Goal: Task Accomplishment & Management: Manage account settings

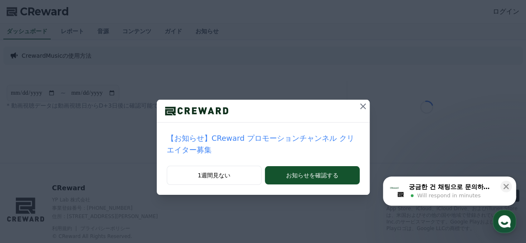
click at [360, 107] on icon at bounding box center [363, 107] width 6 height 6
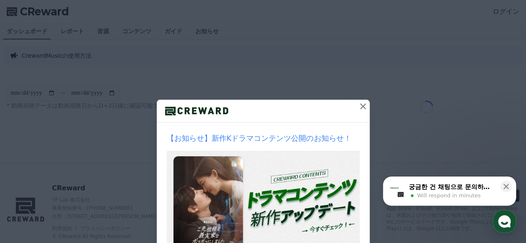
click at [361, 105] on icon at bounding box center [363, 106] width 10 height 10
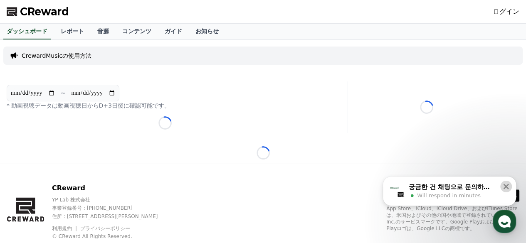
click at [503, 188] on icon at bounding box center [506, 187] width 8 height 8
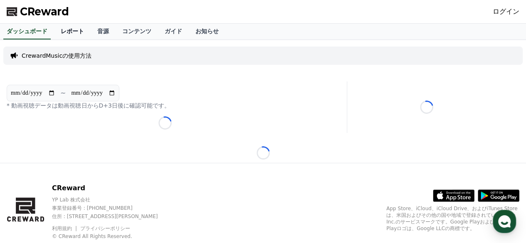
click at [64, 35] on link "レポート" at bounding box center [72, 32] width 37 height 16
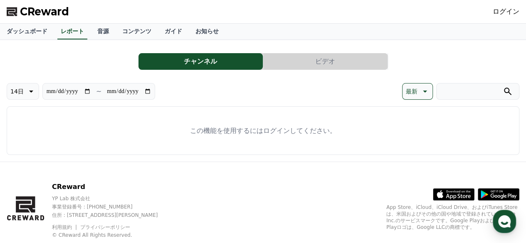
click at [506, 11] on link "ログイン" at bounding box center [506, 12] width 27 height 10
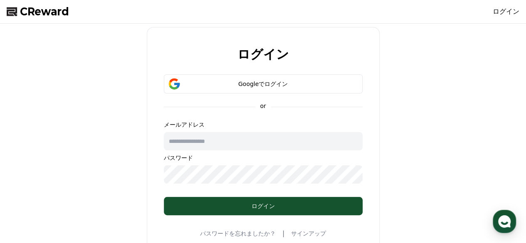
click at [255, 148] on input "text" at bounding box center [263, 141] width 199 height 18
type input "**********"
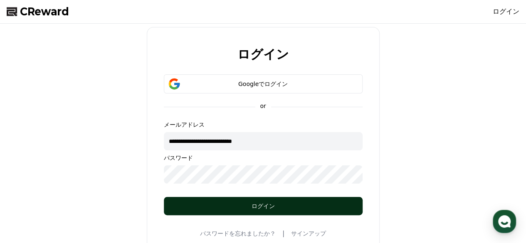
click at [202, 207] on div "ログイン" at bounding box center [262, 206] width 165 height 8
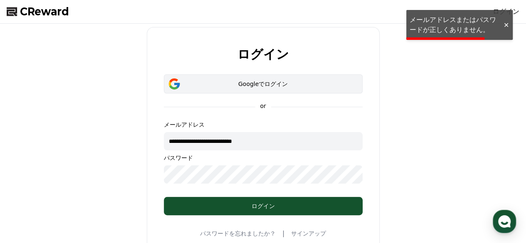
click at [274, 88] on button "Googleでログイン" at bounding box center [263, 83] width 199 height 19
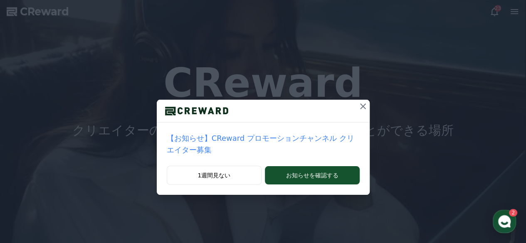
click at [360, 104] on icon at bounding box center [363, 106] width 10 height 10
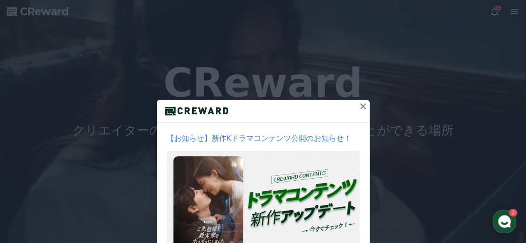
click at [358, 108] on icon at bounding box center [363, 106] width 10 height 10
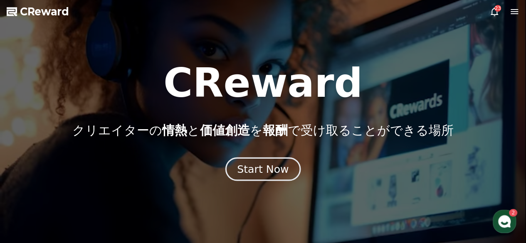
click at [271, 168] on div "Start Now" at bounding box center [263, 169] width 52 height 14
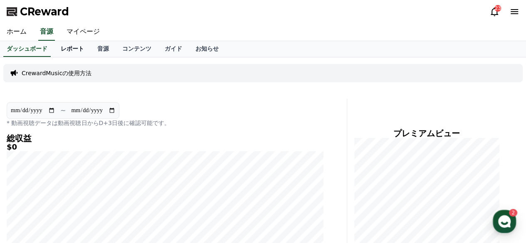
click at [65, 48] on link "レポート" at bounding box center [72, 49] width 37 height 16
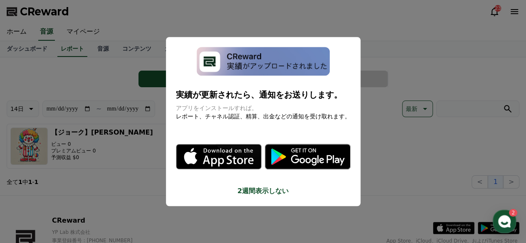
click at [396, 123] on button "close modal" at bounding box center [263, 121] width 526 height 243
